Goal: Navigation & Orientation: Find specific page/section

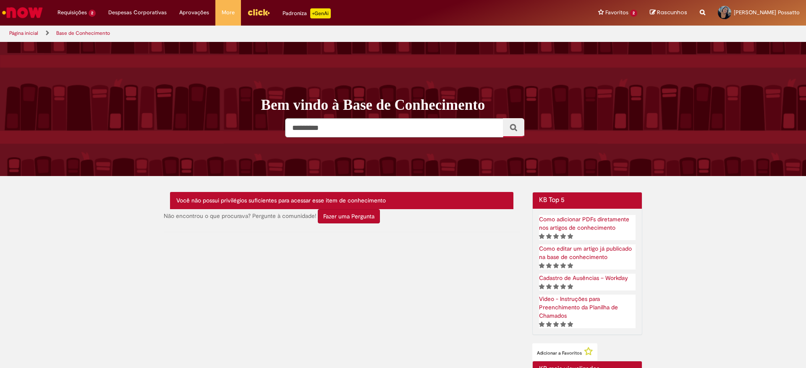
click at [21, 8] on img "Ir para a Homepage" at bounding box center [22, 12] width 43 height 17
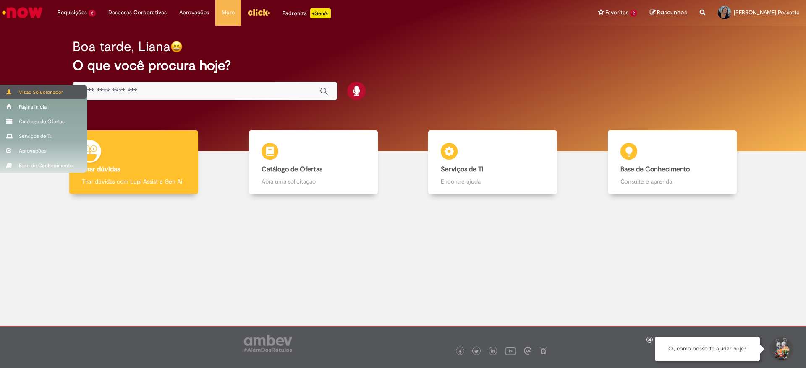
click at [21, 91] on div "Visão Solucionador" at bounding box center [43, 92] width 87 height 15
